Goal: Communication & Community: Answer question/provide support

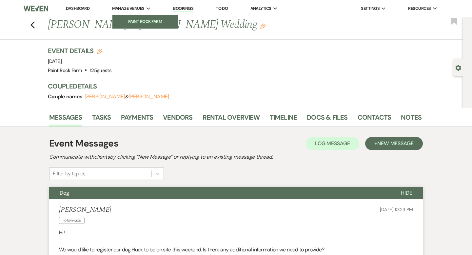
click at [138, 20] on li "Paint Rock Farm" at bounding box center [145, 21] width 59 height 7
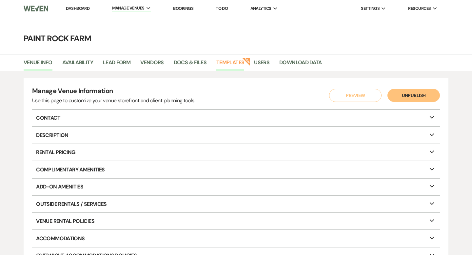
click at [235, 61] on link "Templates" at bounding box center [230, 64] width 28 height 12
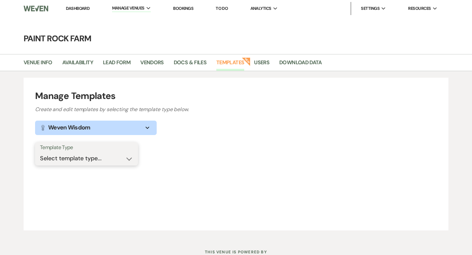
click at [130, 157] on select "Select template type... Task List Message Templates Payment Plan Inventory Item…" at bounding box center [86, 158] width 93 height 13
select select "Message Templates"
click at [40, 152] on select "Select template type... Task List Message Templates Payment Plan Inventory Item…" at bounding box center [86, 158] width 93 height 13
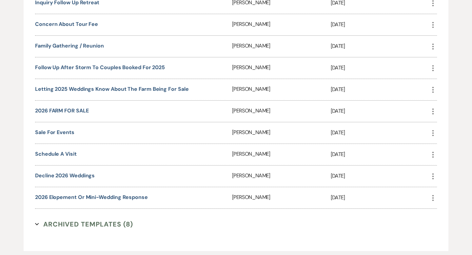
scroll to position [800, 0]
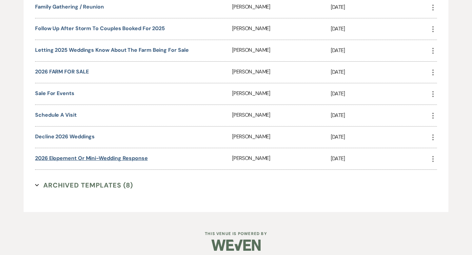
click at [123, 155] on link "2026 elopement or mini-wedding response" at bounding box center [91, 158] width 113 height 7
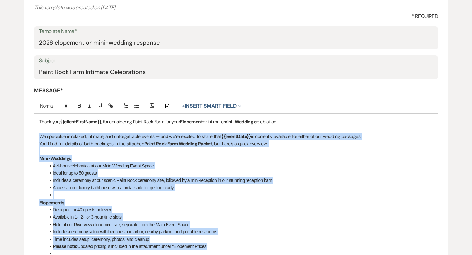
scroll to position [100, 0]
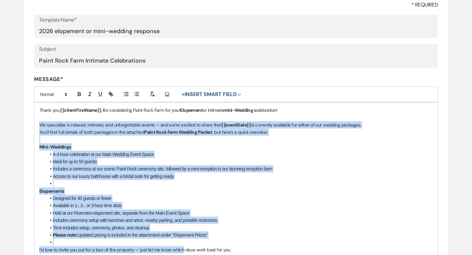
drag, startPoint x: 40, startPoint y: 178, endPoint x: 184, endPoint y: 254, distance: 162.1
click at [184, 254] on div "Thank you, {{clientFirstName}}, f or considering Paint Rock Farm for your Elope…" at bounding box center [235, 199] width 403 height 192
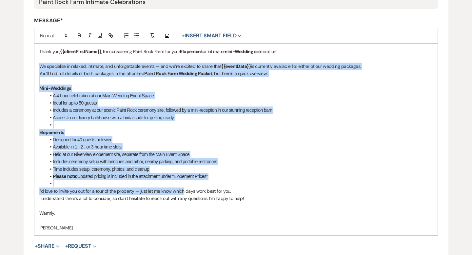
scroll to position [160, 0]
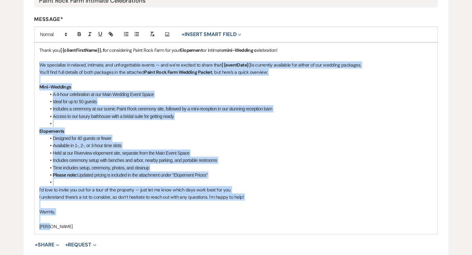
copy div "Lo ipsumdolor si ametcon, adipisci, eli seddoeiusmodt incidi — utl et’do magnaa…"
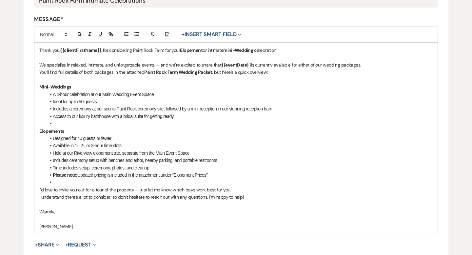
click at [328, 182] on li at bounding box center [239, 182] width 387 height 7
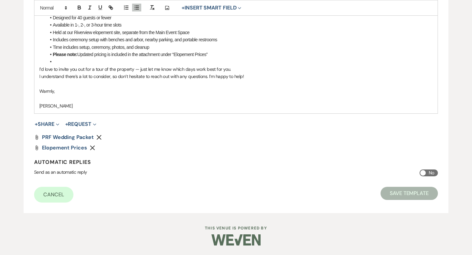
scroll to position [0, 0]
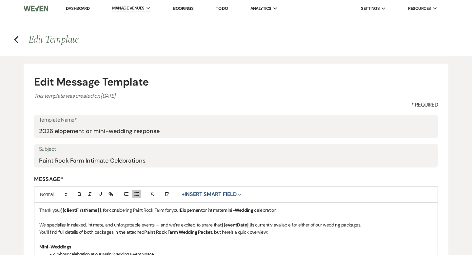
click at [83, 9] on link "Dashboard" at bounding box center [78, 9] width 24 height 6
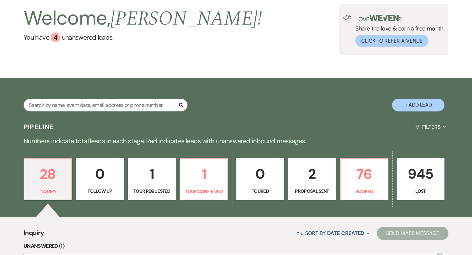
scroll to position [46, 0]
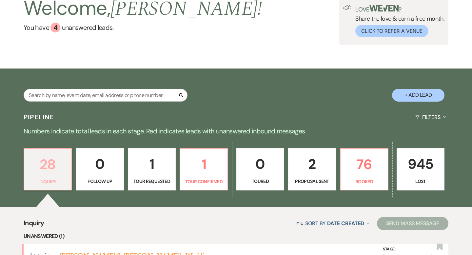
click at [61, 161] on p "28" at bounding box center [47, 165] width 39 height 22
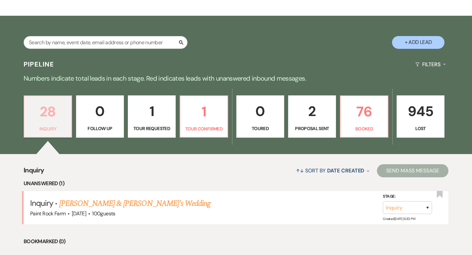
scroll to position [103, 0]
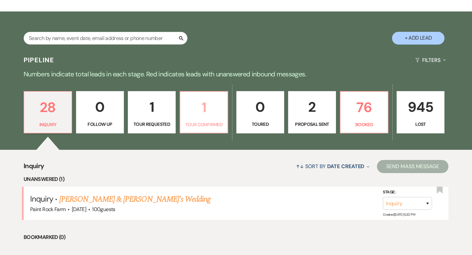
click at [198, 122] on p "Tour Confirmed" at bounding box center [203, 124] width 39 height 7
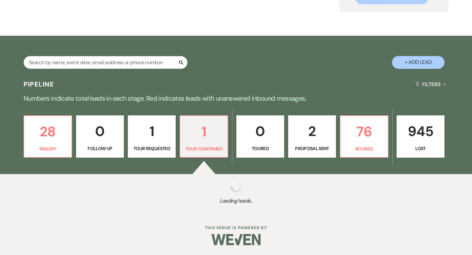
scroll to position [103, 0]
select select "4"
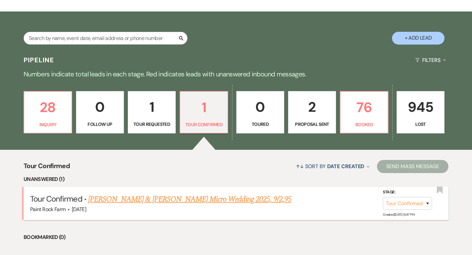
click at [158, 201] on link "[PERSON_NAME] & [PERSON_NAME] Micro Wedding 2025, 9/2,95" at bounding box center [189, 200] width 203 height 12
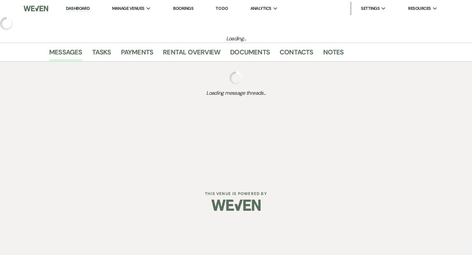
select select "4"
select select "5"
select select "16"
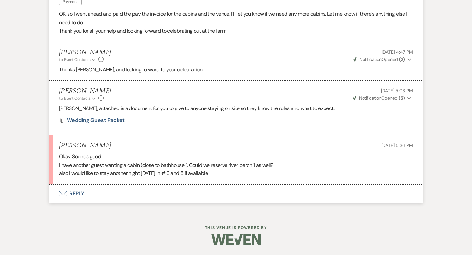
scroll to position [1564, 0]
click at [77, 203] on button "Envelope Reply" at bounding box center [236, 194] width 374 height 18
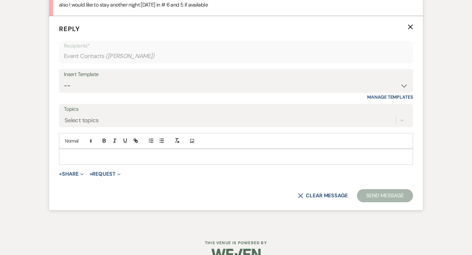
scroll to position [1732, 0]
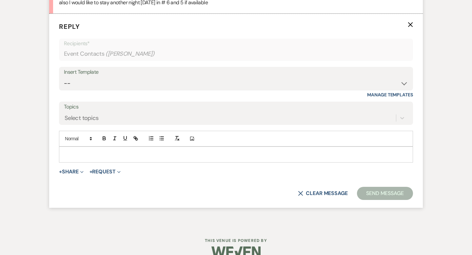
click at [69, 158] on p at bounding box center [236, 154] width 344 height 7
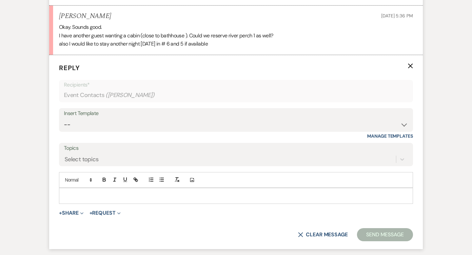
scroll to position [1689, 0]
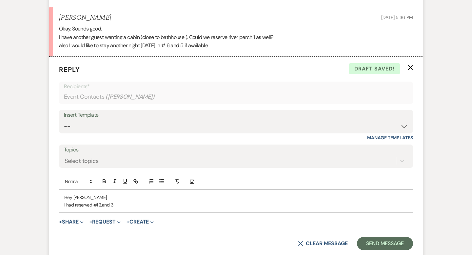
click at [98, 209] on p "I had reserved #1,2,and 3" at bounding box center [236, 204] width 344 height 7
click at [115, 209] on p "I had reserved #1, 2,and 3" at bounding box center [236, 204] width 344 height 7
click at [103, 209] on p "I had reserved #1, 2,and 3 for you for [DATE]." at bounding box center [236, 204] width 344 height 7
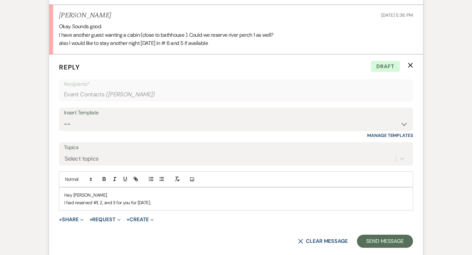
scroll to position [1692, 0]
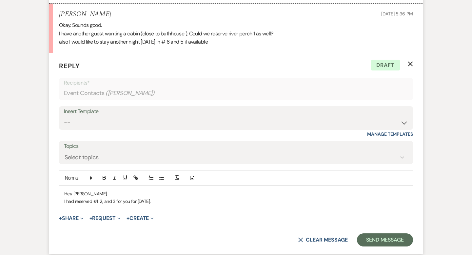
click at [166, 205] on p "I had reserved #1, 2, and 3 for you for [DATE]." at bounding box center [236, 201] width 344 height 7
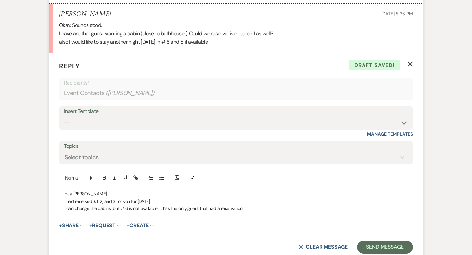
click at [219, 212] on p "I can change the cabins, but # 6 is not available, it has the only guest that h…" at bounding box center [236, 208] width 344 height 7
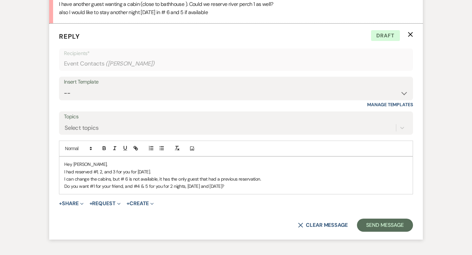
scroll to position [1721, 0]
click at [253, 190] on p "Do you want #1 for your friend, and #4 & 5 for you for 2 nights, [DATE] and [DA…" at bounding box center [236, 186] width 344 height 7
click at [274, 190] on p "Do you want #1 for your friend, and #4 & 5 for you for 2 nights, [DATE] and [DA…" at bounding box center [236, 186] width 344 height 7
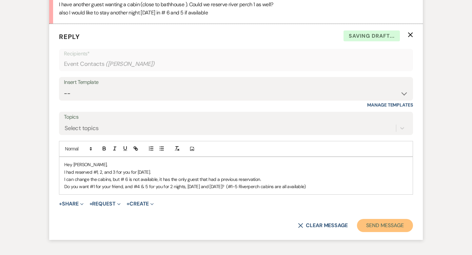
click at [385, 232] on button "Send Message" at bounding box center [385, 225] width 56 height 13
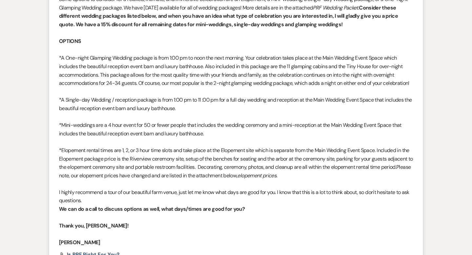
scroll to position [417, 0]
